Goal: Information Seeking & Learning: Find specific fact

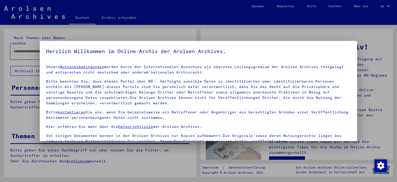
click at [68, 48] on h5 "Herzlich Willkommen im Online-Archiv der Arolsen Archives." at bounding box center [199, 51] width 306 height 8
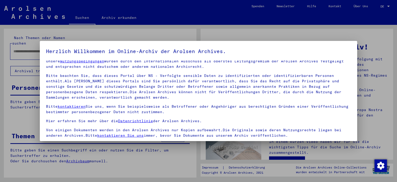
scroll to position [44, 0]
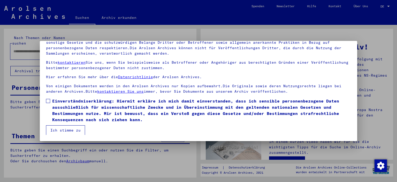
click at [49, 100] on span at bounding box center [48, 101] width 4 height 4
click at [60, 128] on button "Ich stimme zu" at bounding box center [65, 130] width 39 height 10
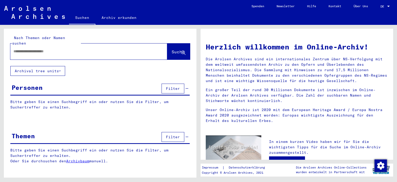
click at [28, 49] on input "text" at bounding box center [82, 51] width 138 height 5
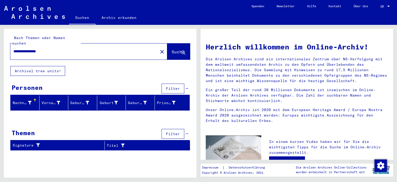
drag, startPoint x: 28, startPoint y: 45, endPoint x: 4, endPoint y: 50, distance: 25.2
click at [13, 50] on input "**********" at bounding box center [82, 51] width 138 height 5
drag, startPoint x: 25, startPoint y: 46, endPoint x: 4, endPoint y: 46, distance: 21.5
click at [13, 49] on input "**********" at bounding box center [82, 51] width 138 height 5
type input "******"
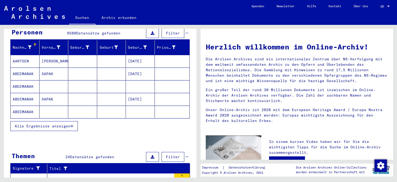
scroll to position [57, 0]
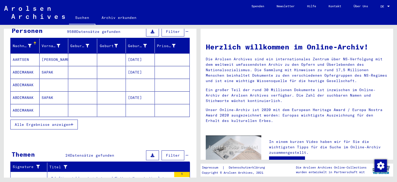
click at [32, 122] on span "Alle Ergebnisse anzeigen" at bounding box center [43, 124] width 56 height 5
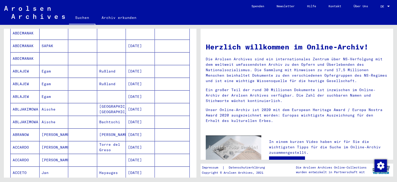
scroll to position [114, 0]
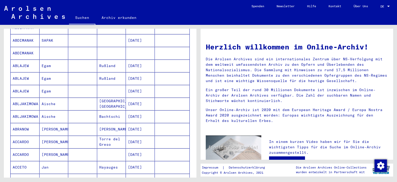
click at [22, 85] on mat-cell "ABLAJEW" at bounding box center [25, 91] width 29 height 12
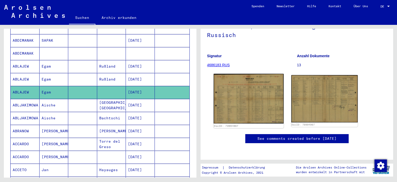
scroll to position [57, 0]
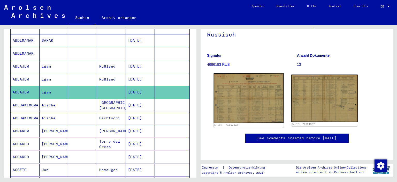
click at [250, 99] on img at bounding box center [249, 98] width 70 height 50
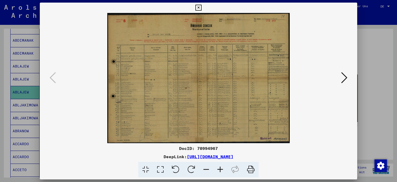
click at [219, 171] on icon at bounding box center [220, 170] width 14 height 16
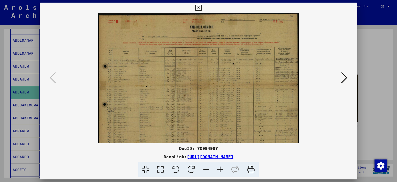
click at [219, 171] on icon at bounding box center [220, 170] width 14 height 16
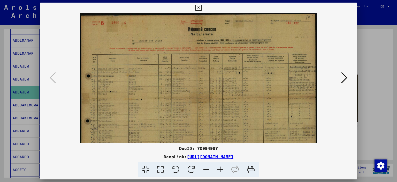
click at [219, 171] on icon at bounding box center [220, 170] width 14 height 16
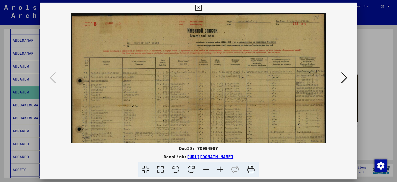
click at [219, 171] on icon at bounding box center [220, 170] width 14 height 16
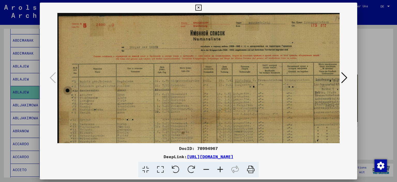
click at [219, 171] on icon at bounding box center [220, 170] width 14 height 16
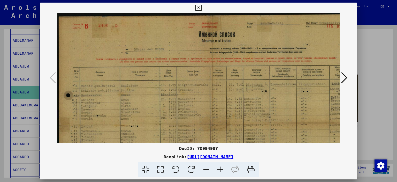
click at [219, 171] on icon at bounding box center [220, 170] width 14 height 16
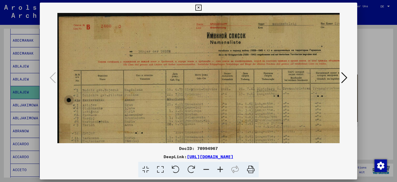
click at [219, 171] on icon at bounding box center [220, 170] width 14 height 16
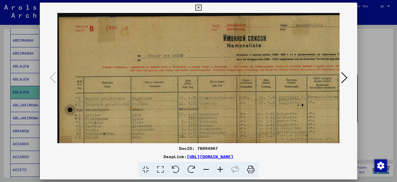
click at [219, 171] on icon at bounding box center [220, 170] width 14 height 16
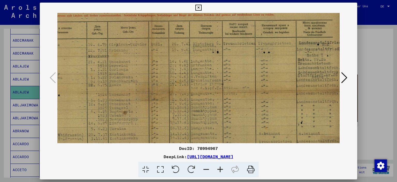
scroll to position [67, 97]
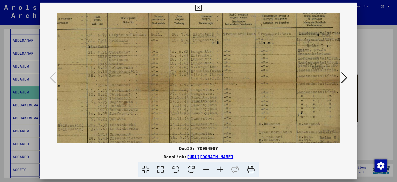
drag, startPoint x: 205, startPoint y: 103, endPoint x: 86, endPoint y: 38, distance: 135.6
click at [86, 38] on img at bounding box center [151, 82] width 382 height 272
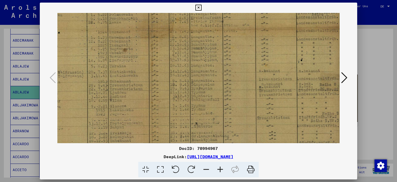
drag, startPoint x: 149, startPoint y: 105, endPoint x: 131, endPoint y: 52, distance: 55.6
click at [131, 52] on img at bounding box center [151, 29] width 382 height 272
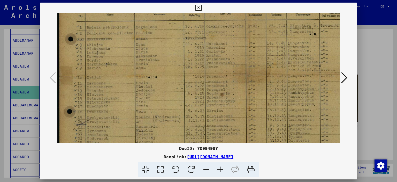
scroll to position [64, 1]
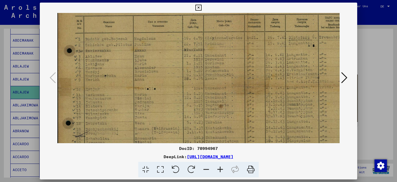
drag, startPoint x: 156, startPoint y: 92, endPoint x: 241, endPoint y: 122, distance: 89.9
click at [241, 122] on img at bounding box center [247, 85] width 382 height 272
click at [6, 58] on div at bounding box center [198, 91] width 397 height 182
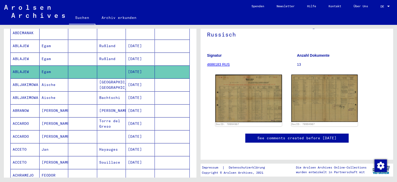
scroll to position [172, 0]
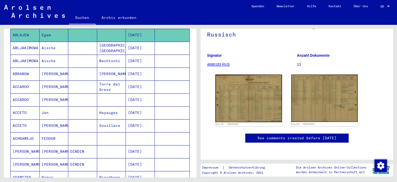
click at [35, 106] on mat-cell "ACCETO" at bounding box center [25, 112] width 29 height 13
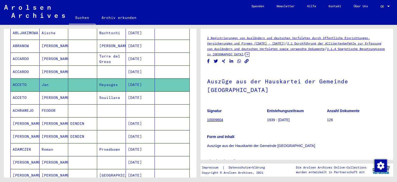
scroll to position [201, 0]
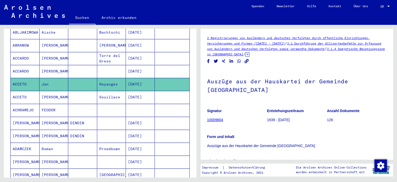
click at [30, 118] on mat-cell "[PERSON_NAME]" at bounding box center [25, 123] width 29 height 13
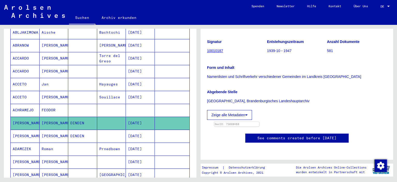
scroll to position [86, 0]
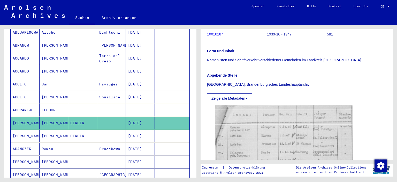
click at [249, 97] on button "Zeige alle Metadaten" at bounding box center [229, 98] width 45 height 10
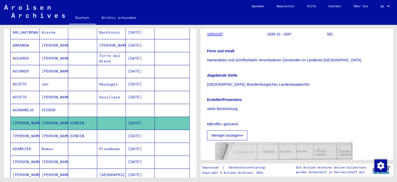
click at [241, 134] on button "Weniger anzeigen" at bounding box center [227, 135] width 40 height 10
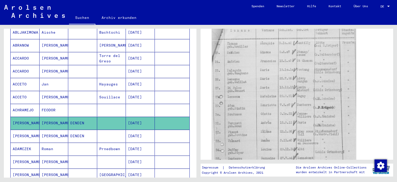
scroll to position [128, 0]
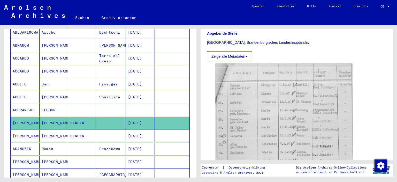
click at [50, 130] on mat-cell "[PERSON_NAME]" at bounding box center [54, 136] width 29 height 13
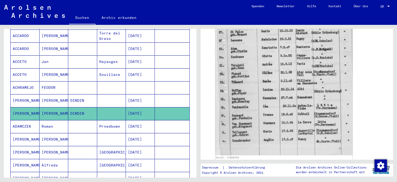
scroll to position [258, 0]
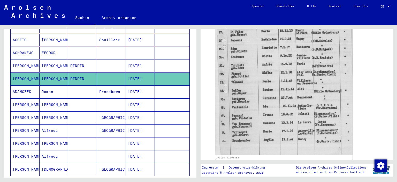
click at [37, 112] on mat-cell "[PERSON_NAME]" at bounding box center [25, 117] width 29 height 13
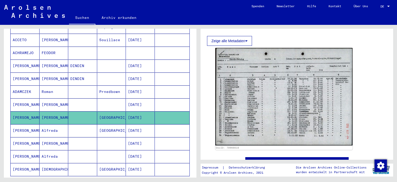
scroll to position [171, 0]
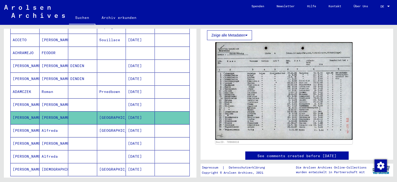
click at [63, 124] on mat-cell "Alfreda" at bounding box center [54, 130] width 29 height 13
